Goal: Answer question/provide support: Answer question/provide support

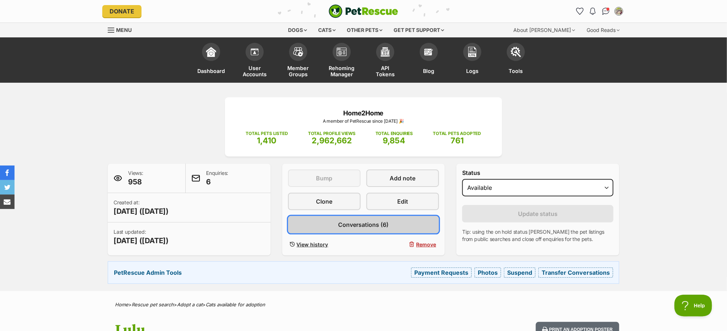
click at [374, 223] on span "Conversations (6)" at bounding box center [363, 224] width 50 height 9
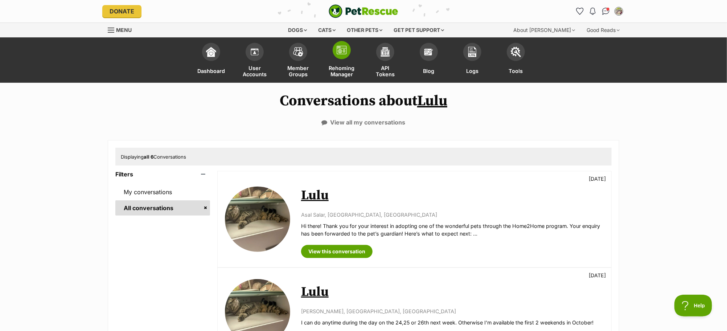
click at [345, 56] on span at bounding box center [342, 50] width 18 height 18
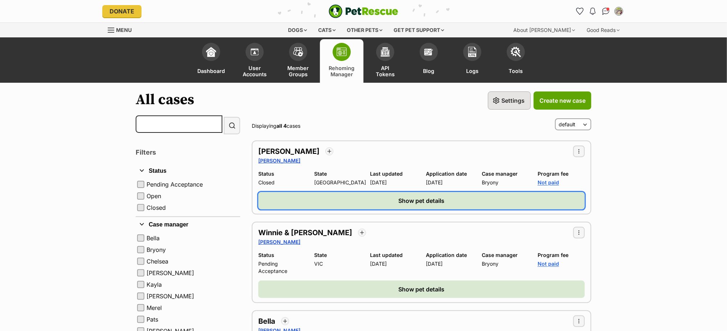
click at [442, 199] on span "Show pet details" at bounding box center [422, 200] width 46 height 9
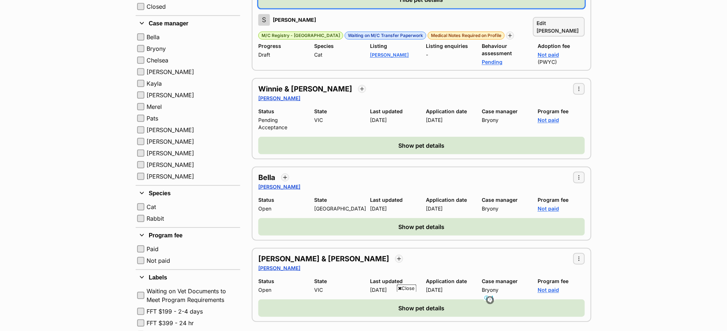
scroll to position [217, 0]
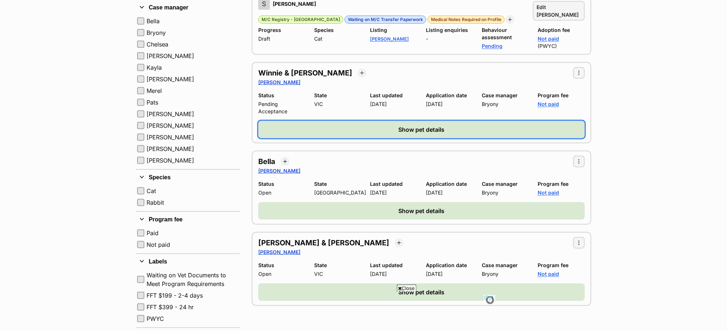
click at [386, 121] on button "Show pet details" at bounding box center [421, 129] width 326 height 17
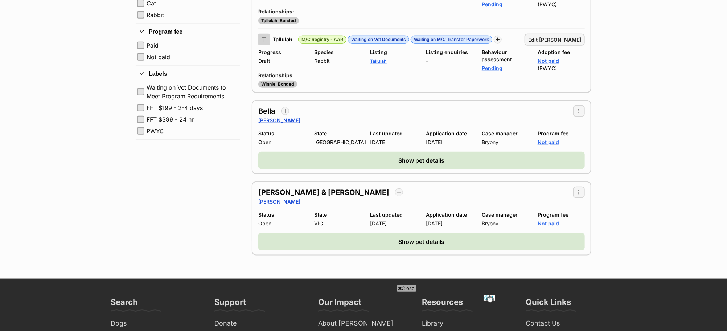
scroll to position [440, 0]
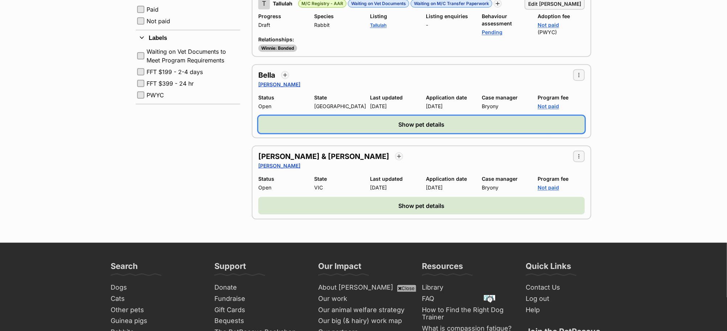
click at [401, 120] on span "Show pet details" at bounding box center [422, 124] width 46 height 9
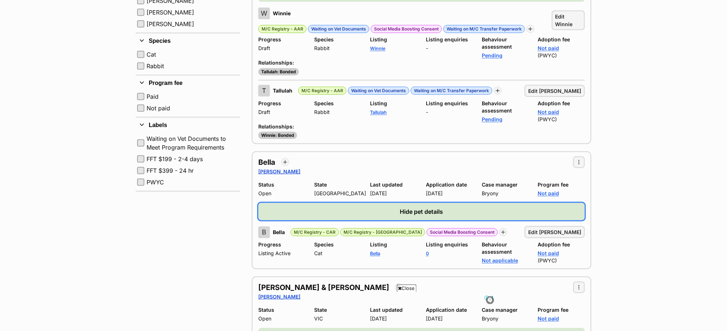
scroll to position [438, 0]
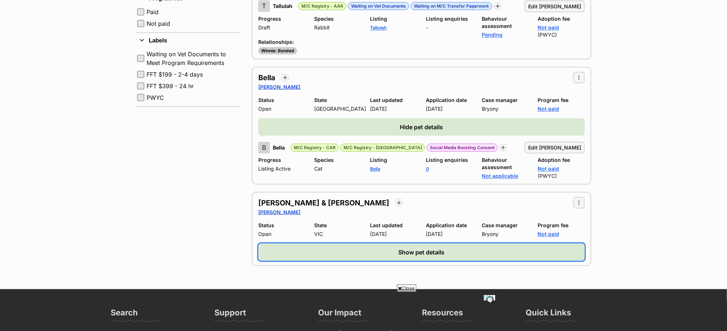
click at [428, 248] on span "Show pet details" at bounding box center [422, 252] width 46 height 9
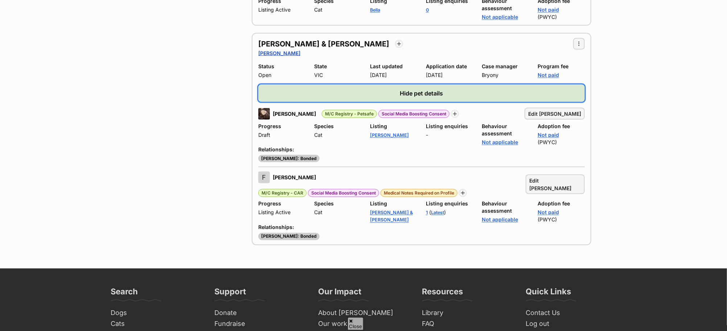
scroll to position [0, 0]
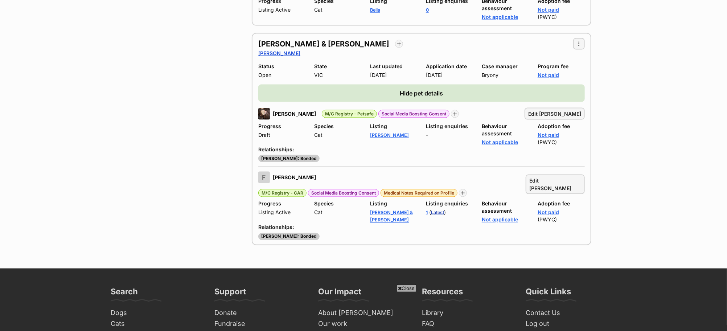
click at [435, 210] on link "Latest" at bounding box center [437, 212] width 13 height 5
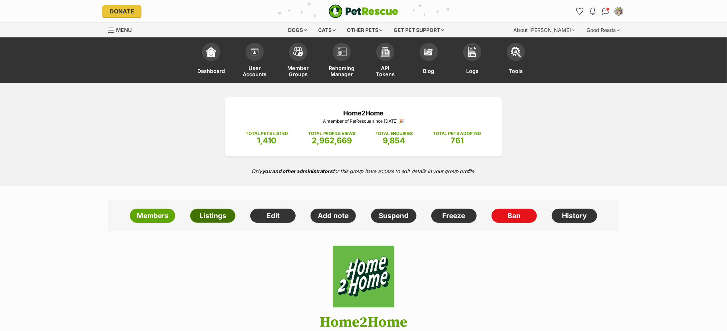
click at [216, 220] on link "Listings" at bounding box center [212, 216] width 45 height 15
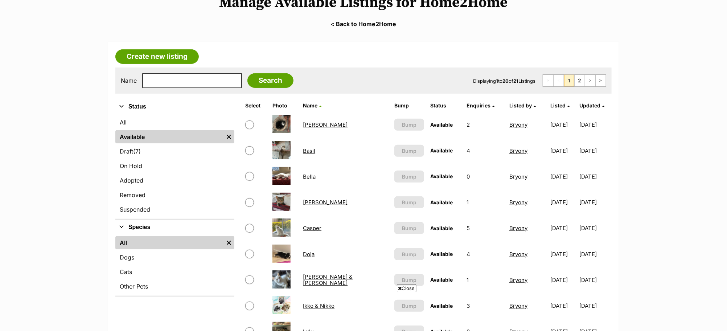
scroll to position [130, 0]
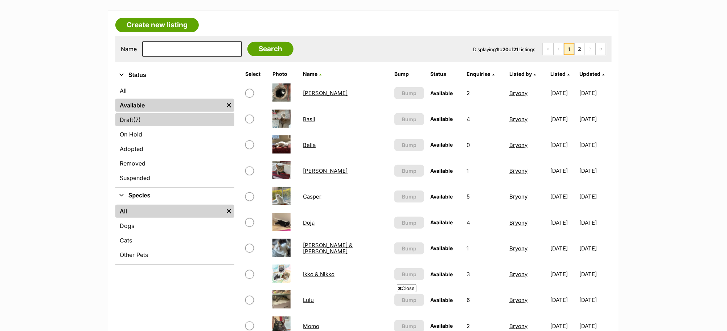
click at [139, 117] on span "(7)" at bounding box center [137, 119] width 8 height 9
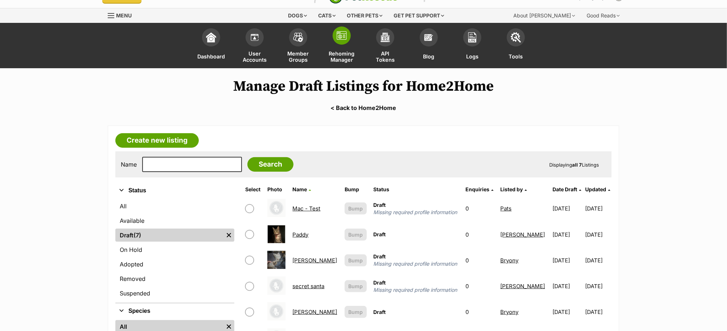
click at [343, 55] on span "Rehoming Manager" at bounding box center [342, 56] width 26 height 13
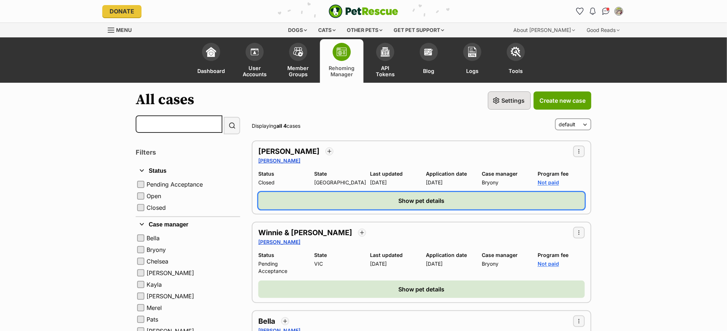
click at [383, 197] on button "Show pet details" at bounding box center [421, 200] width 326 height 17
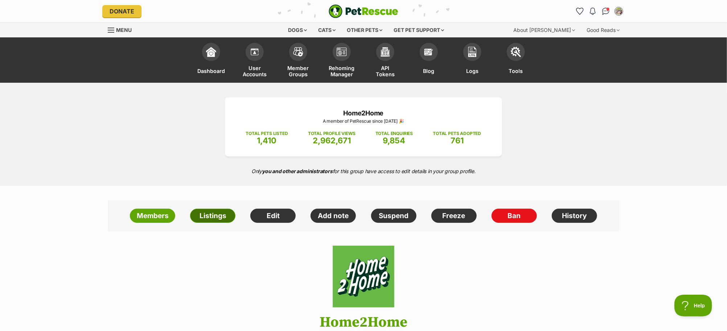
click at [218, 218] on link "Listings" at bounding box center [212, 216] width 45 height 15
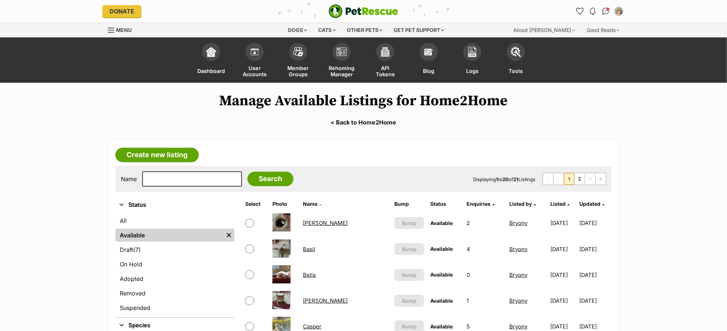
click at [314, 248] on link "Basil" at bounding box center [309, 248] width 12 height 7
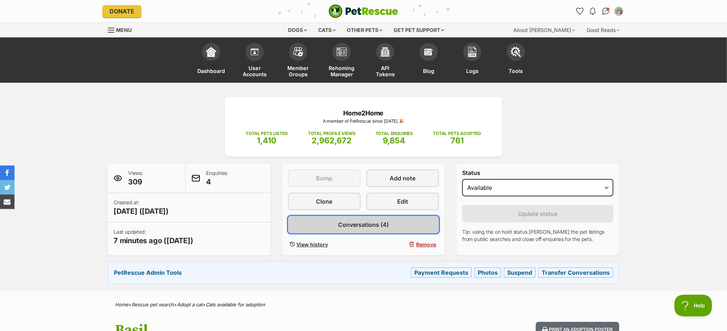
click at [368, 221] on span "Conversations (4)" at bounding box center [363, 224] width 51 height 9
